Goal: Obtain resource: Obtain resource

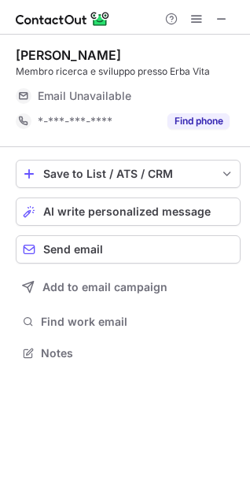
scroll to position [341, 250]
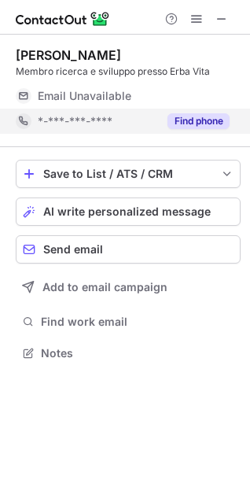
click at [194, 121] on button "Find phone" at bounding box center [199, 121] width 62 height 16
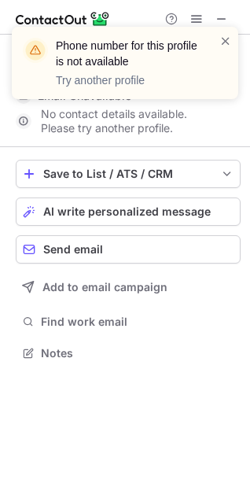
click at [219, 18] on div "Phone number for this profile is not available Try another profile" at bounding box center [125, 69] width 252 height 116
click at [225, 40] on span at bounding box center [225, 41] width 13 height 16
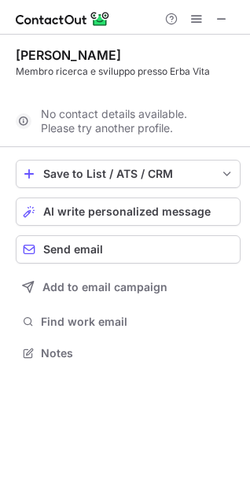
scroll to position [316, 250]
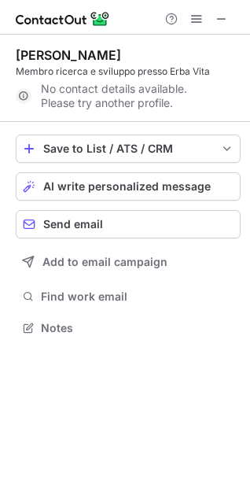
click at [221, 18] on span at bounding box center [221, 19] width 13 height 13
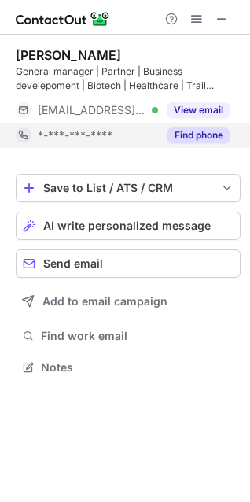
click at [193, 137] on button "Find phone" at bounding box center [199, 135] width 62 height 16
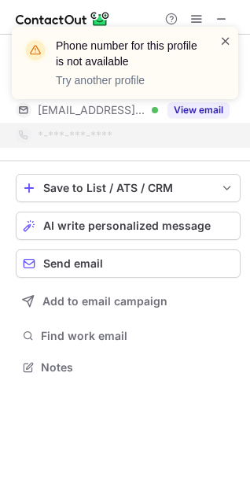
click at [223, 42] on span at bounding box center [225, 41] width 13 height 16
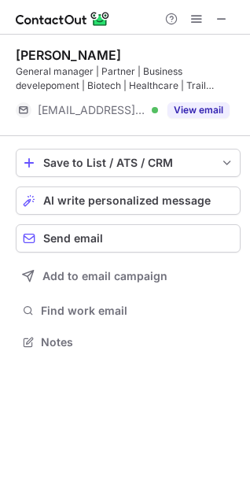
scroll to position [330, 250]
click at [223, 19] on span at bounding box center [221, 19] width 13 height 13
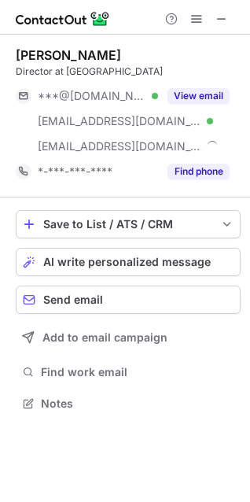
scroll to position [392, 250]
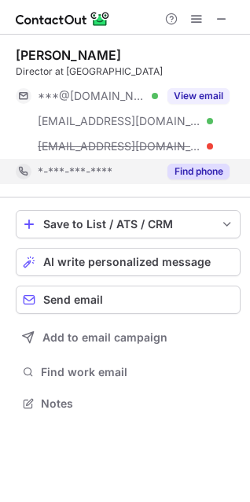
click at [201, 171] on button "Find phone" at bounding box center [199, 172] width 62 height 16
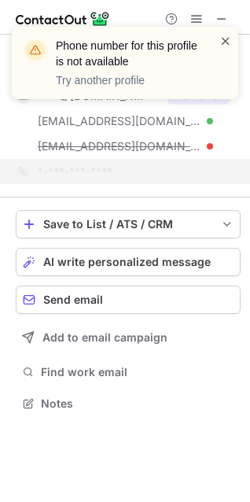
click at [223, 42] on span at bounding box center [225, 41] width 13 height 16
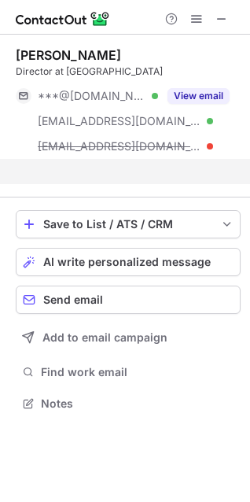
scroll to position [366, 250]
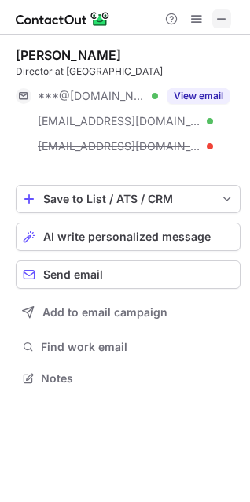
click at [221, 18] on span at bounding box center [221, 19] width 13 height 13
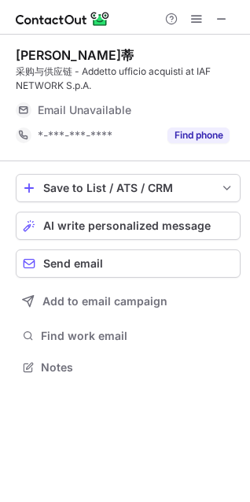
scroll to position [355, 250]
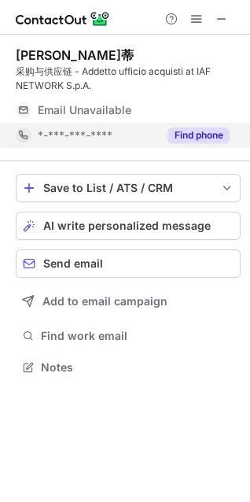
click at [212, 136] on button "Find phone" at bounding box center [199, 135] width 62 height 16
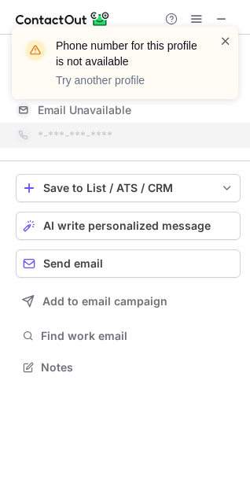
click at [226, 39] on span at bounding box center [225, 41] width 13 height 16
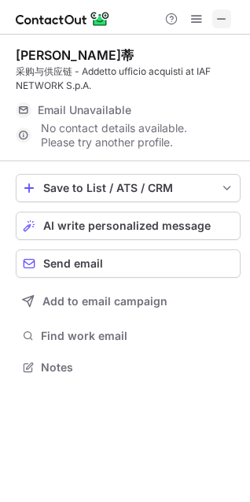
click at [220, 20] on span at bounding box center [221, 19] width 13 height 13
